Goal: Find specific page/section: Find specific page/section

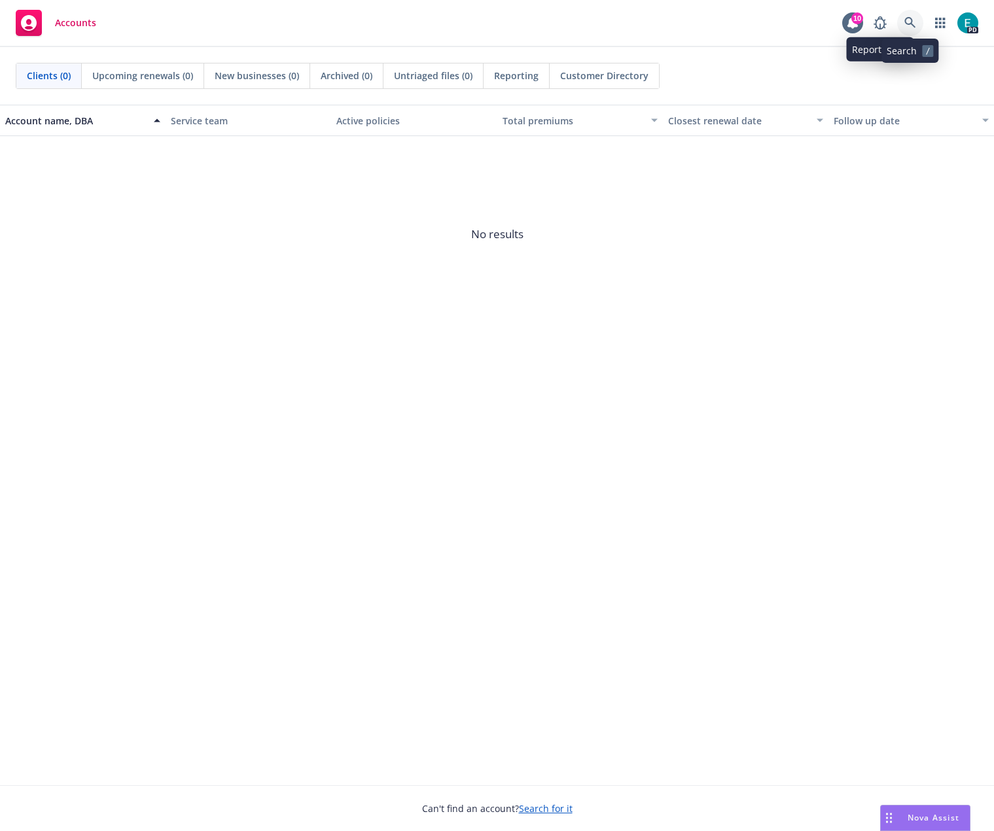
click at [911, 22] on icon at bounding box center [909, 22] width 11 height 11
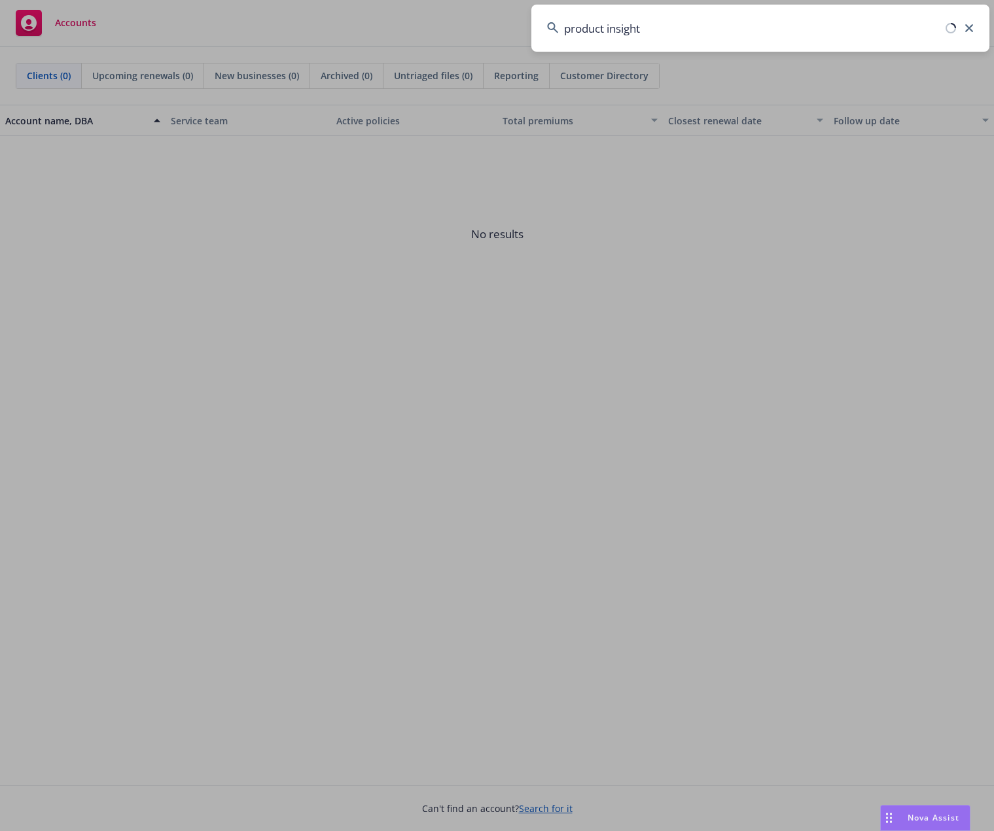
type input "product insight"
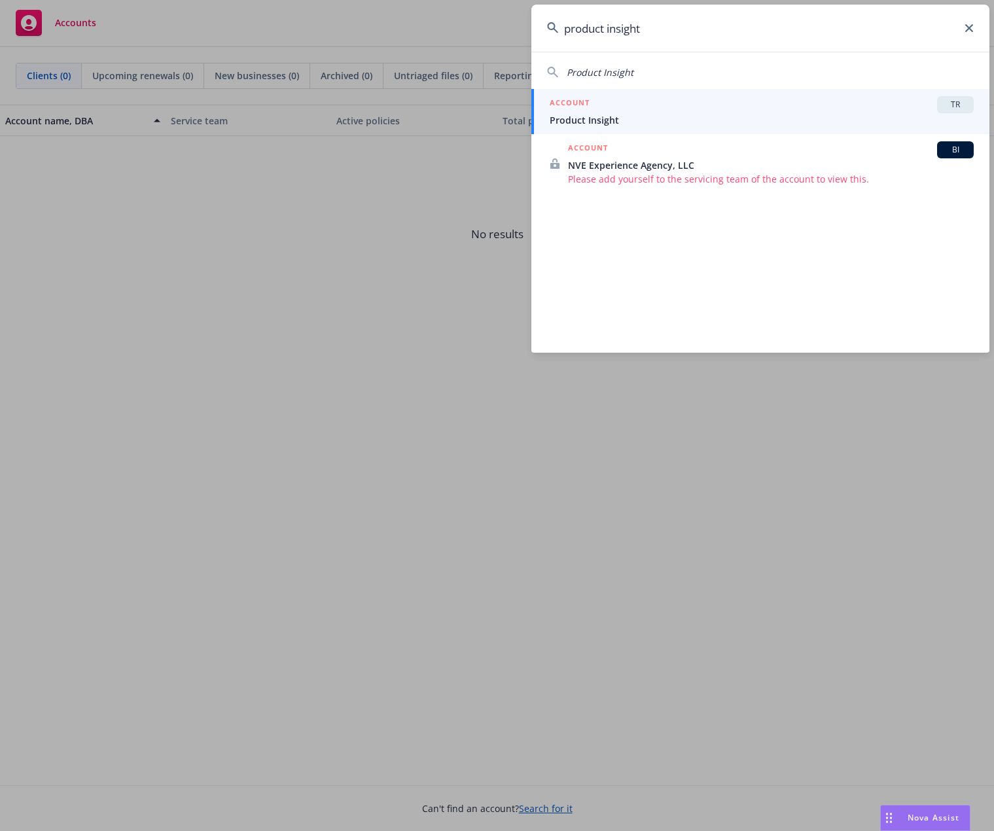
click at [662, 105] on div "ACCOUNT TR" at bounding box center [762, 104] width 424 height 17
